Goal: Information Seeking & Learning: Learn about a topic

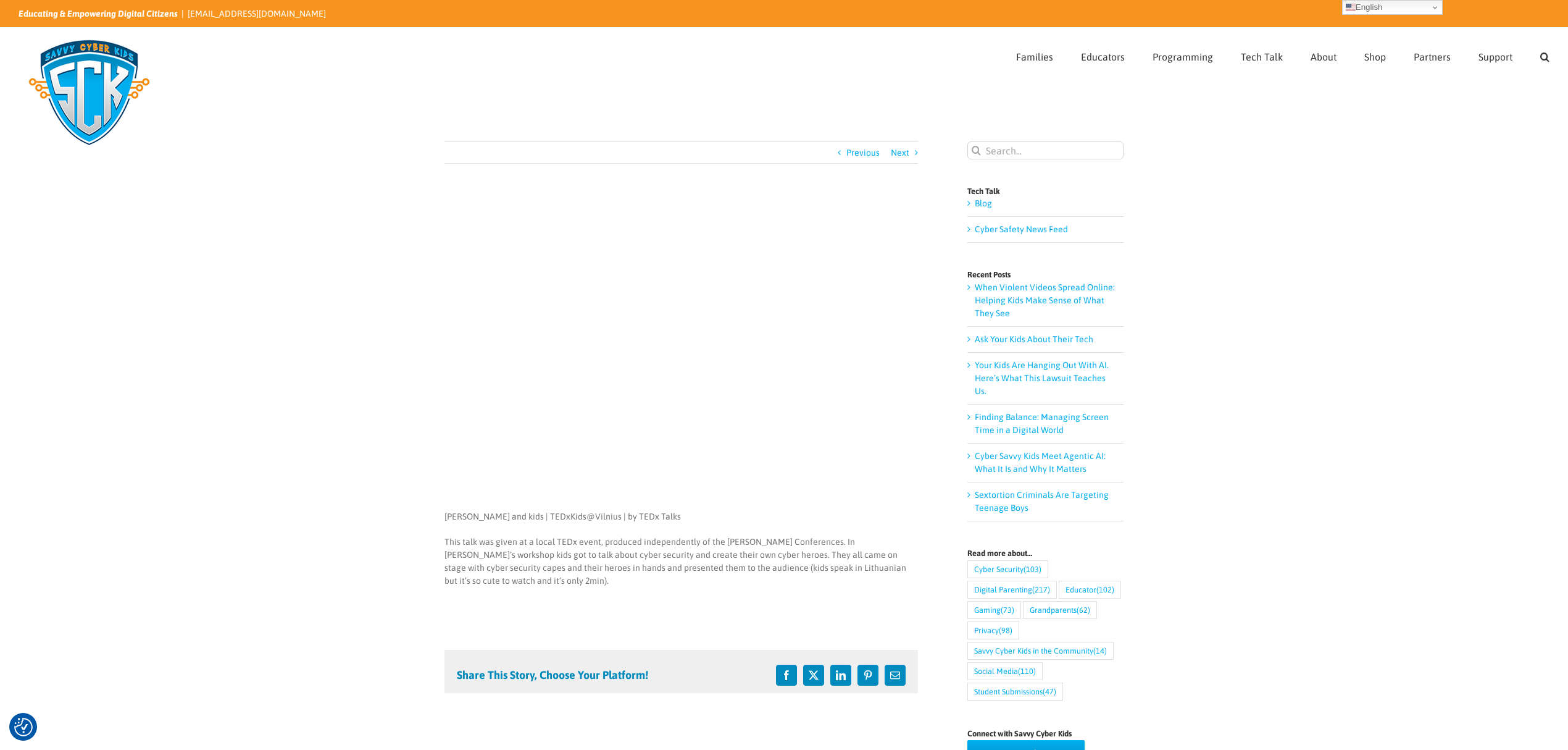
click at [302, 389] on main "Previous Next Final Showcase [PERSON_NAME] [DATE]T17:45:38-05:00 [PERSON_NAME] …" at bounding box center [784, 496] width 1568 height 779
click at [344, 419] on main "Previous Next Final Showcase [PERSON_NAME] [DATE]T17:45:38-05:00 [PERSON_NAME] …" at bounding box center [784, 496] width 1568 height 779
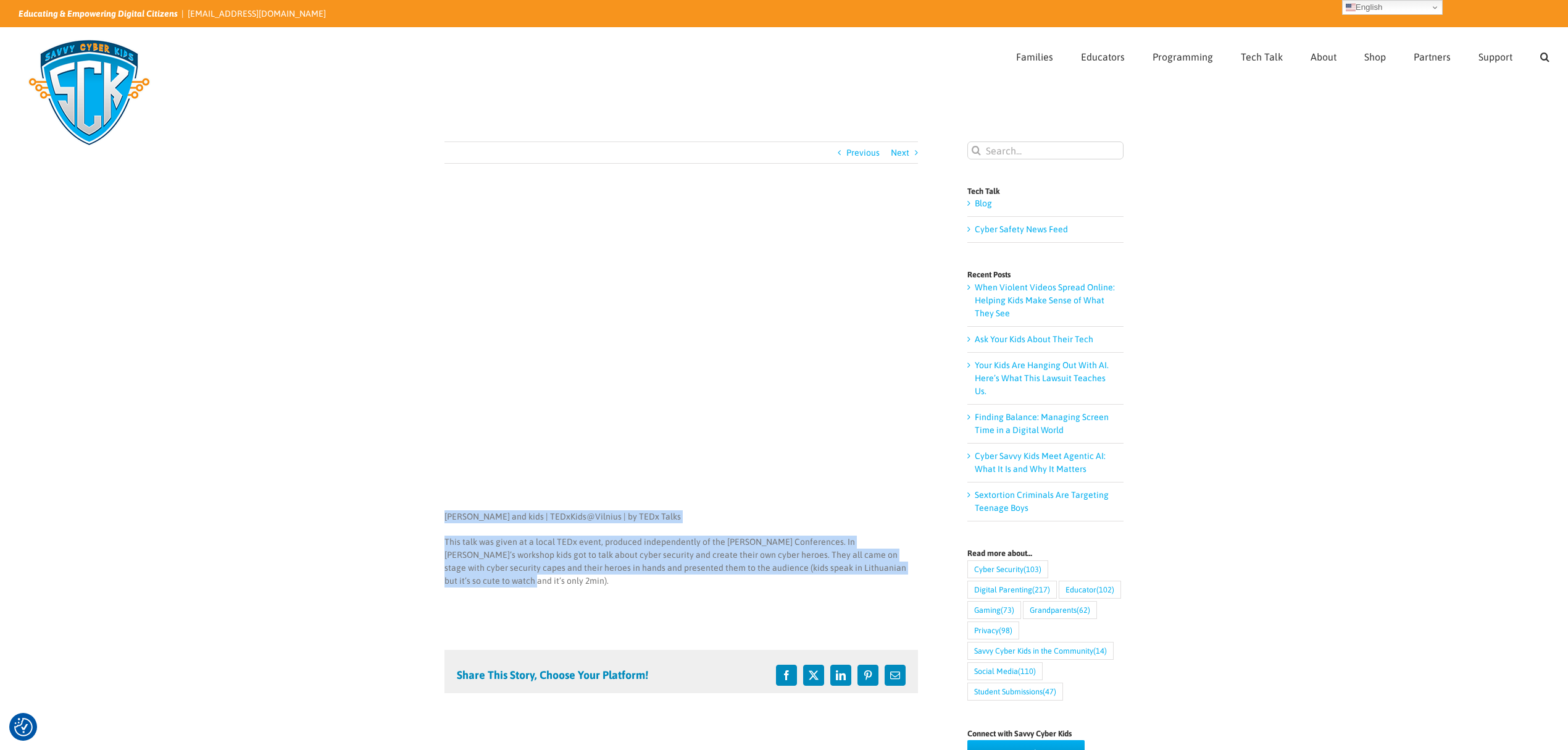
drag, startPoint x: 882, startPoint y: 567, endPoint x: 446, endPoint y: 517, distance: 438.9
click at [446, 517] on div "[PERSON_NAME] and kids | TEDxKids@Vilnius | by TEDx Talks This talk was given a…" at bounding box center [681, 561] width 473 height 102
copy div "[PERSON_NAME] and kids | TEDxKids@Vilnius | by TEDx Talks This talk was given a…"
click at [589, 561] on div "This talk was given at a local TEDx event, produced independently of the [PERSO…" at bounding box center [681, 561] width 473 height 52
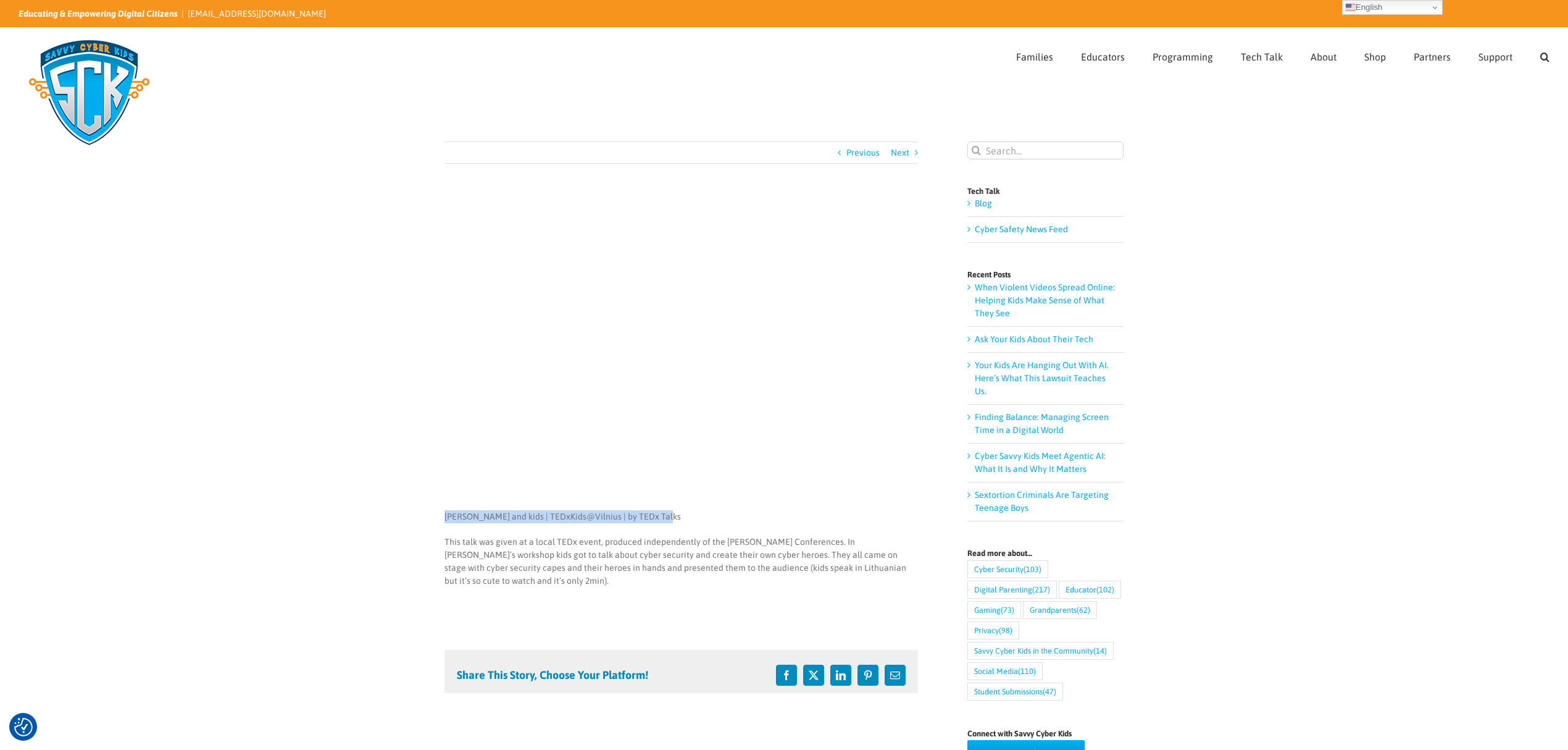
drag, startPoint x: 657, startPoint y: 512, endPoint x: 445, endPoint y: 510, distance: 212.0
click at [445, 510] on p "[PERSON_NAME] and kids | TEDxKids@Vilnius | by TEDx Talks" at bounding box center [681, 516] width 473 height 13
copy p "[PERSON_NAME] and kids | TEDxKids@Vilnius | by TEDx Talks"
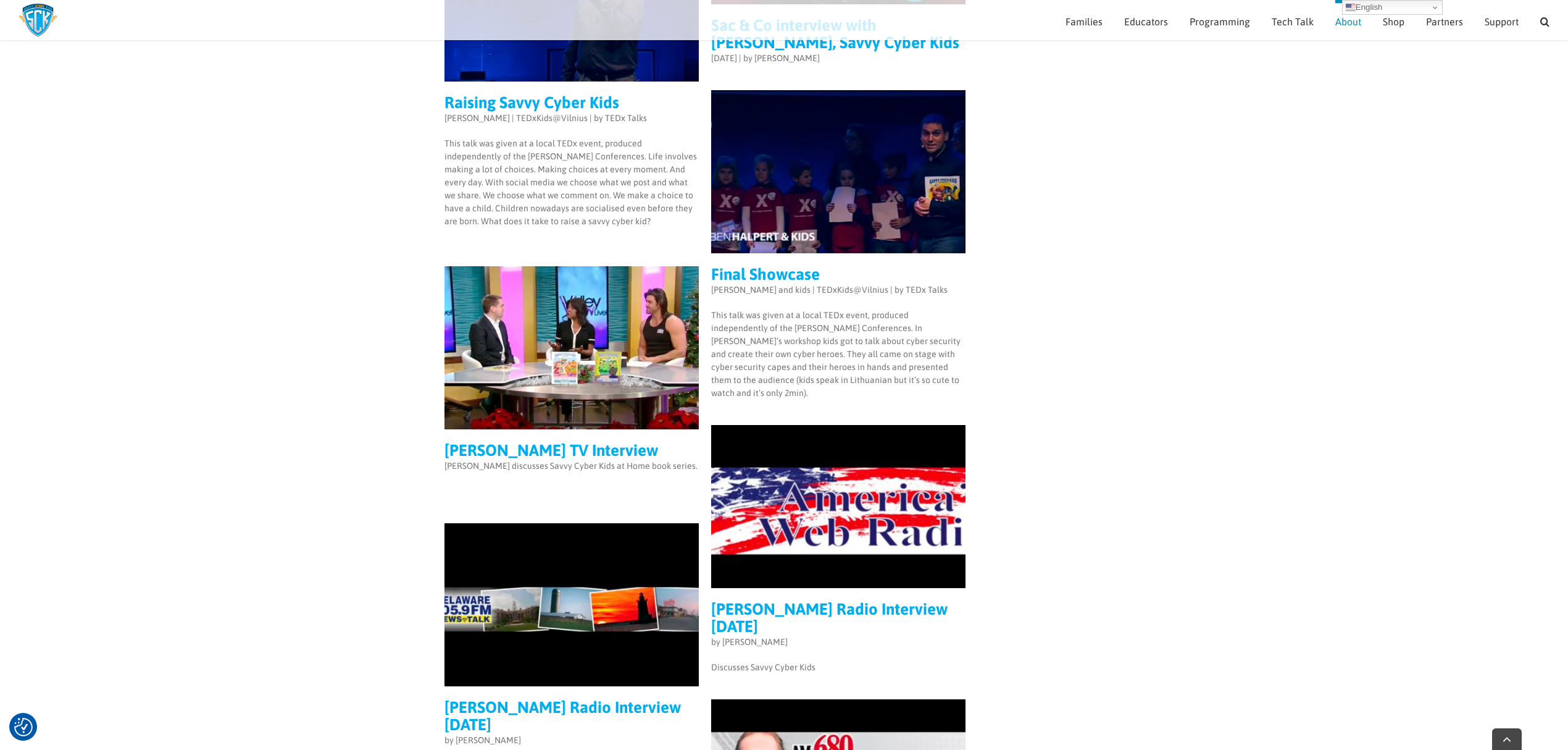
scroll to position [2703, 0]
click at [1453, 156] on span "Volunteer" at bounding box center [1437, 158] width 34 height 9
